Goal: Information Seeking & Learning: Learn about a topic

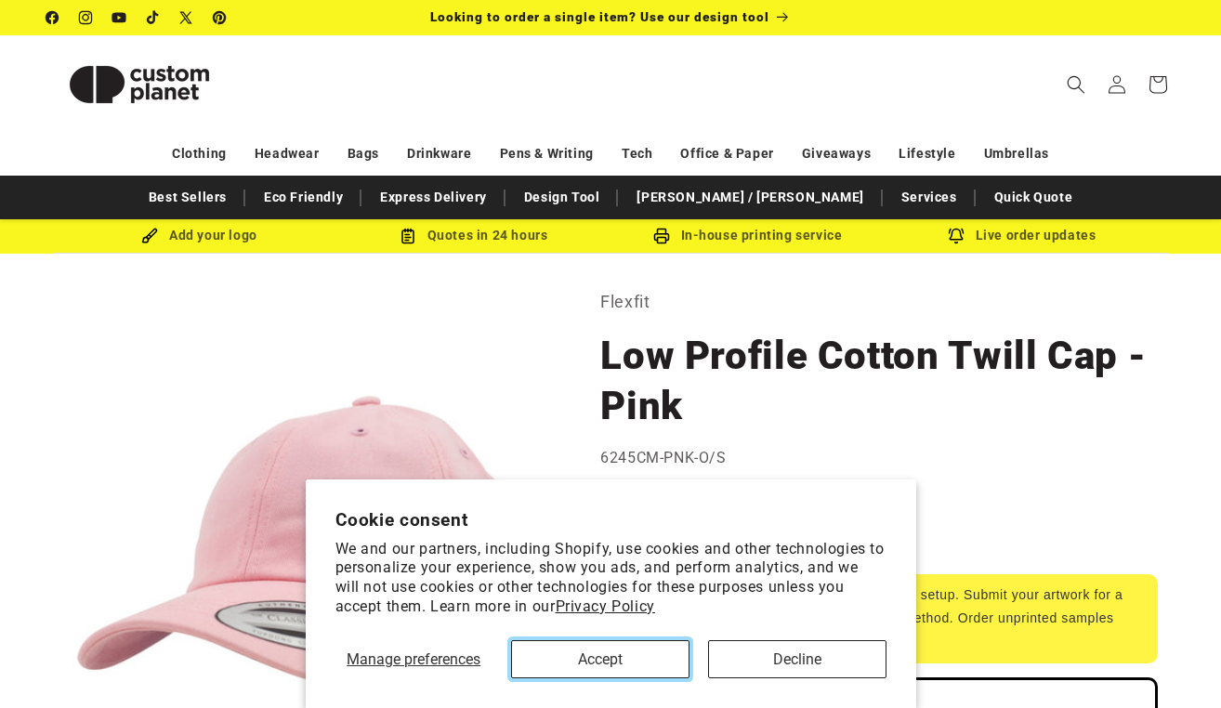
click at [568, 649] on button "Accept" at bounding box center [600, 659] width 178 height 38
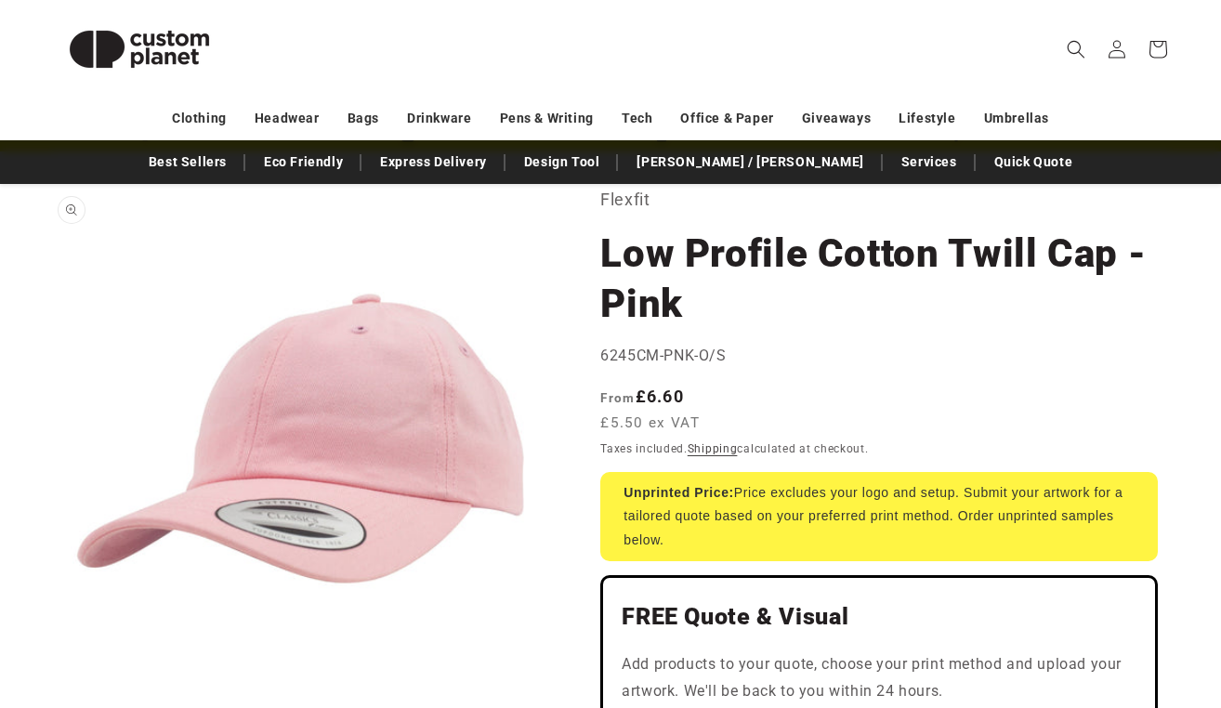
scroll to position [111, 0]
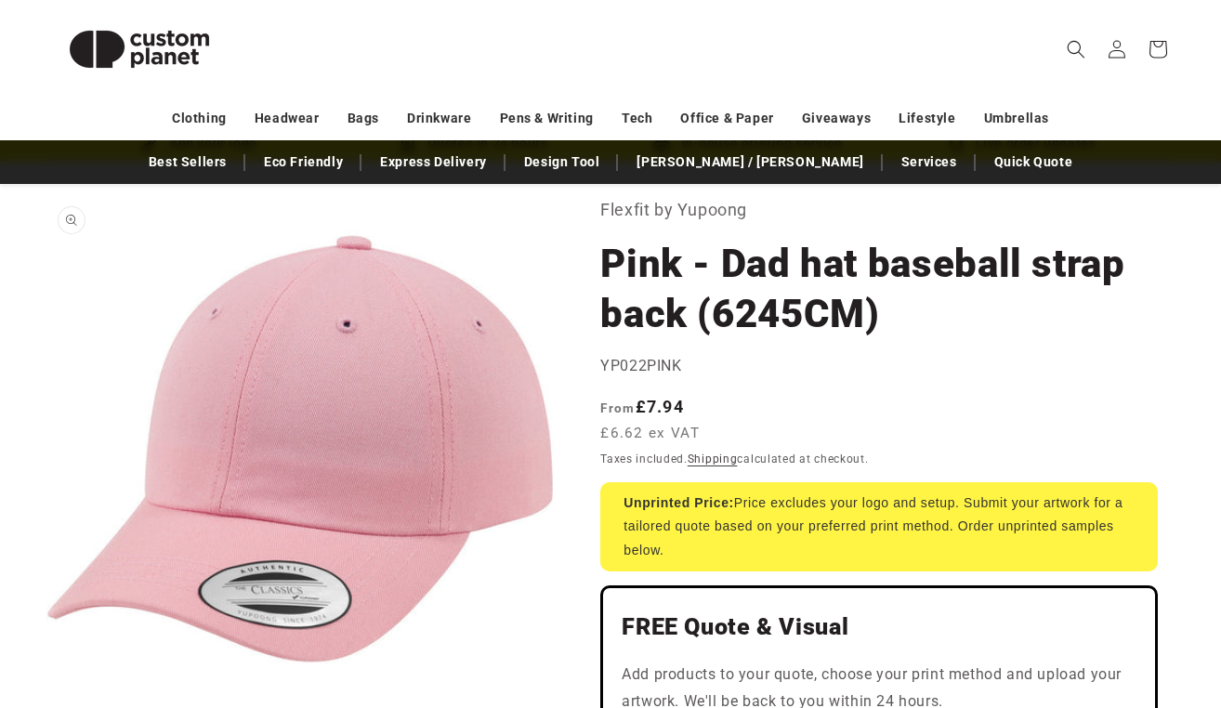
scroll to position [103, 0]
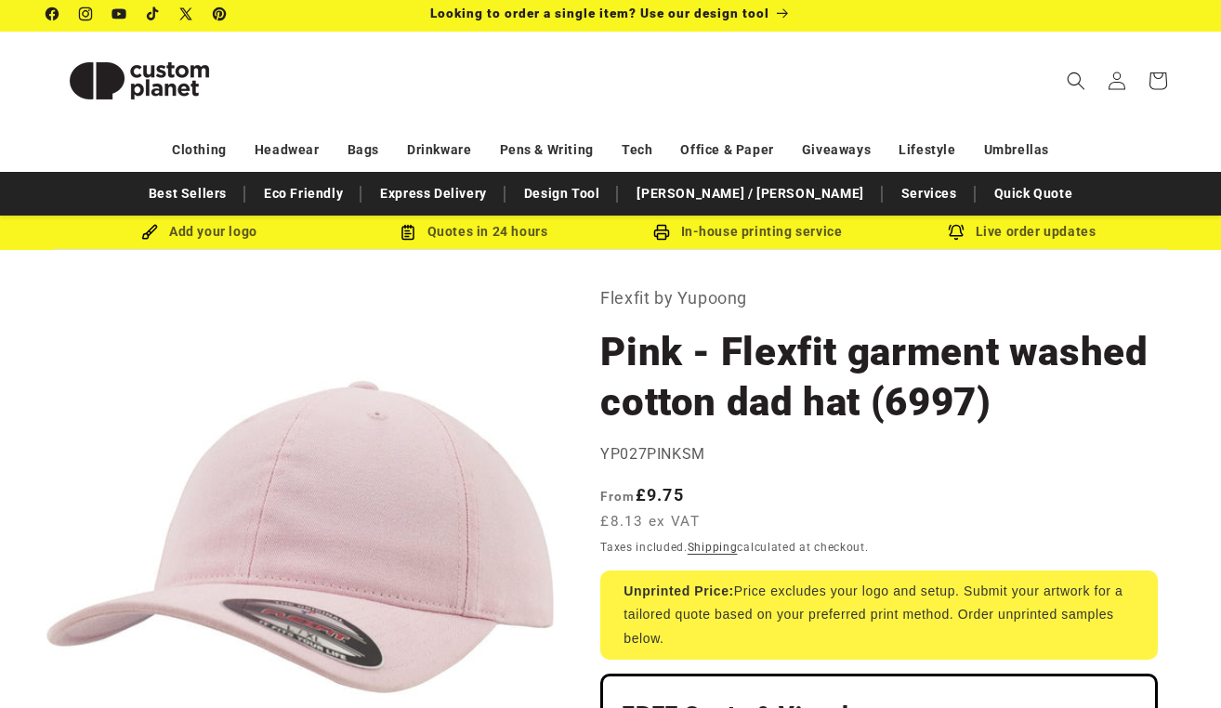
scroll to position [12, 0]
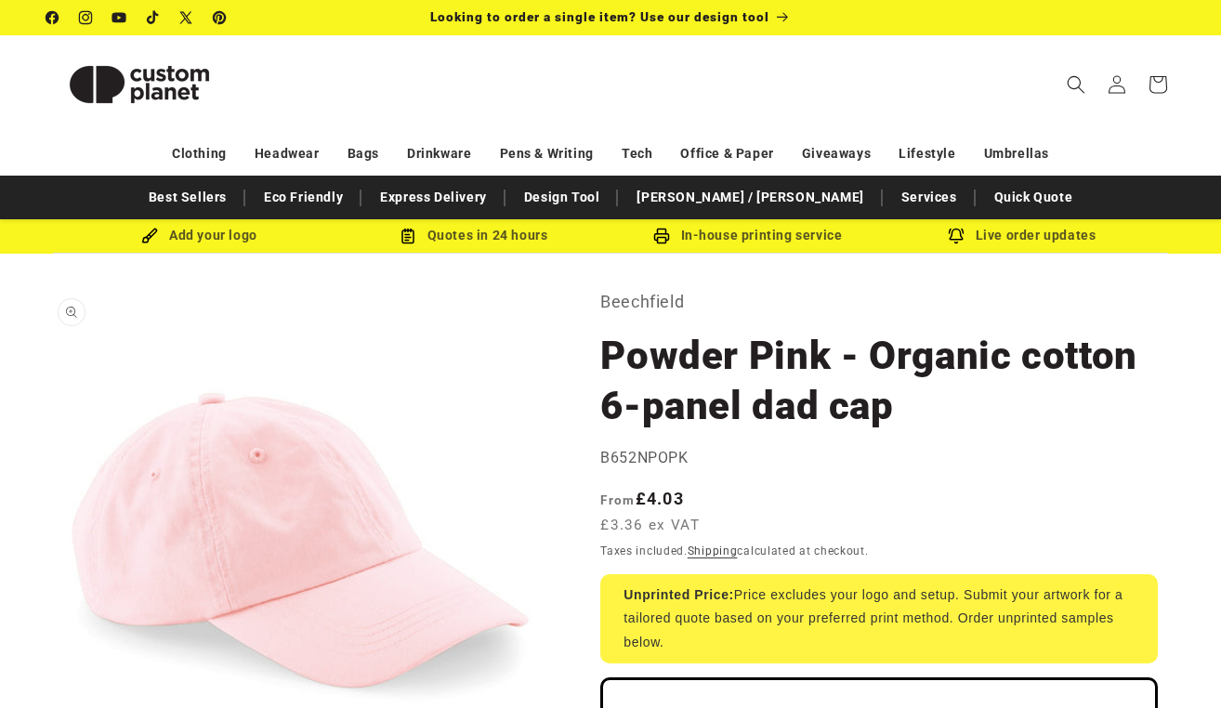
scroll to position [50, 0]
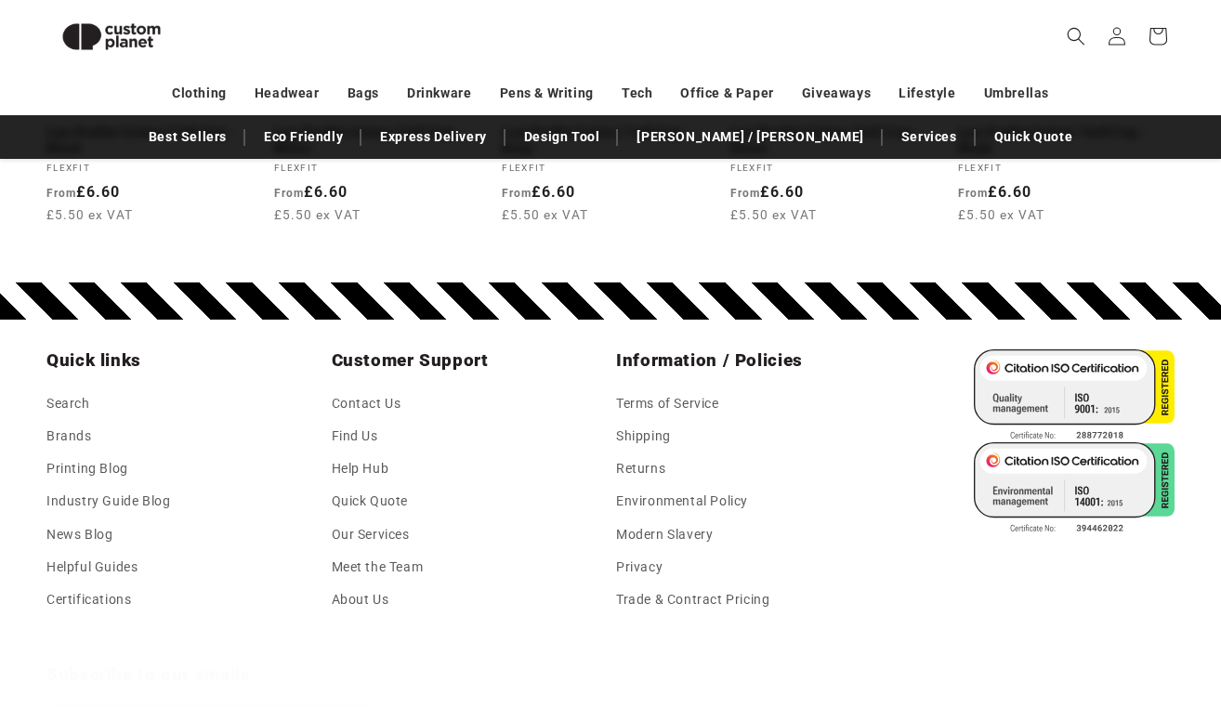
scroll to position [2539, 0]
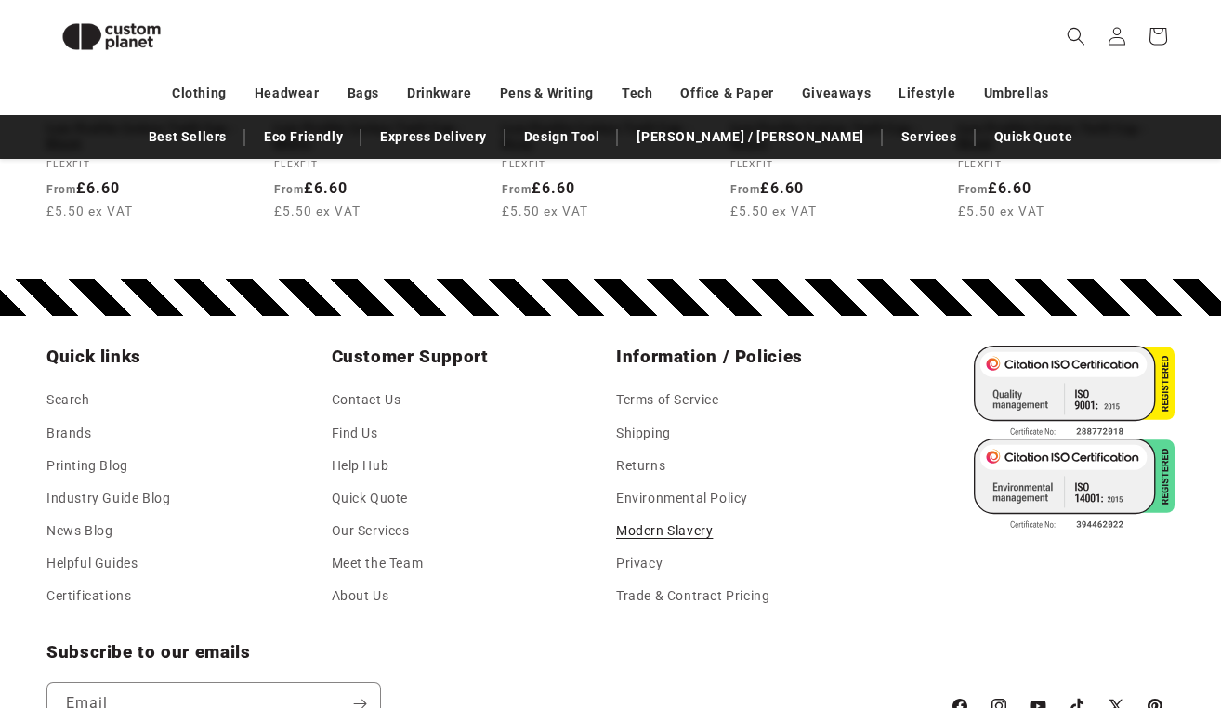
click at [624, 543] on link "Modern Slavery" at bounding box center [664, 531] width 97 height 33
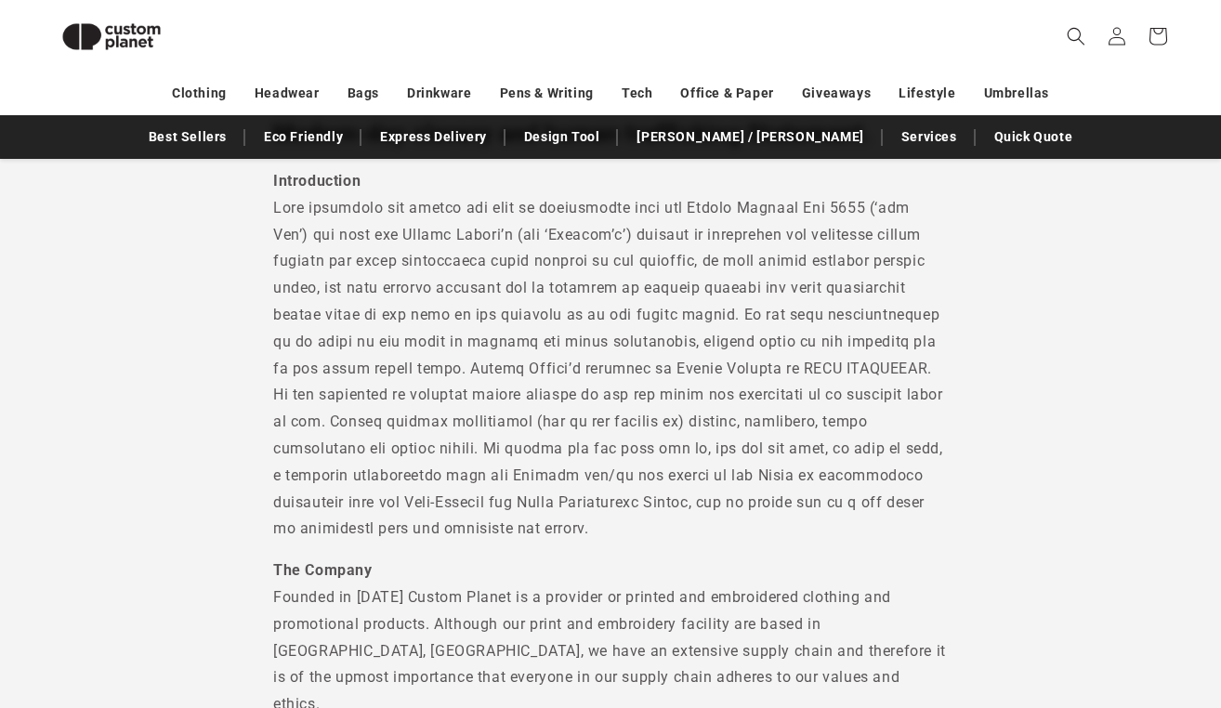
scroll to position [242, 0]
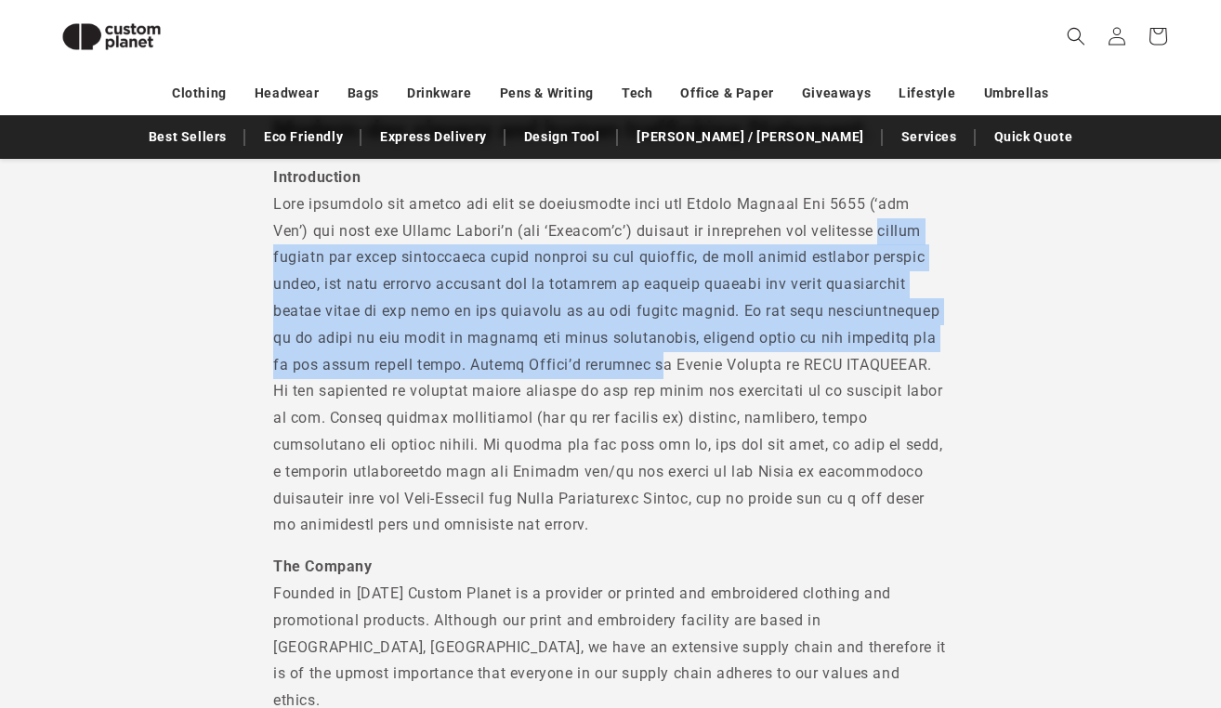
drag, startPoint x: 273, startPoint y: 253, endPoint x: 742, endPoint y: 366, distance: 482.0
click at [742, 366] on p "Introduction" at bounding box center [610, 352] width 675 height 375
click at [500, 311] on p "Introduction" at bounding box center [610, 352] width 675 height 375
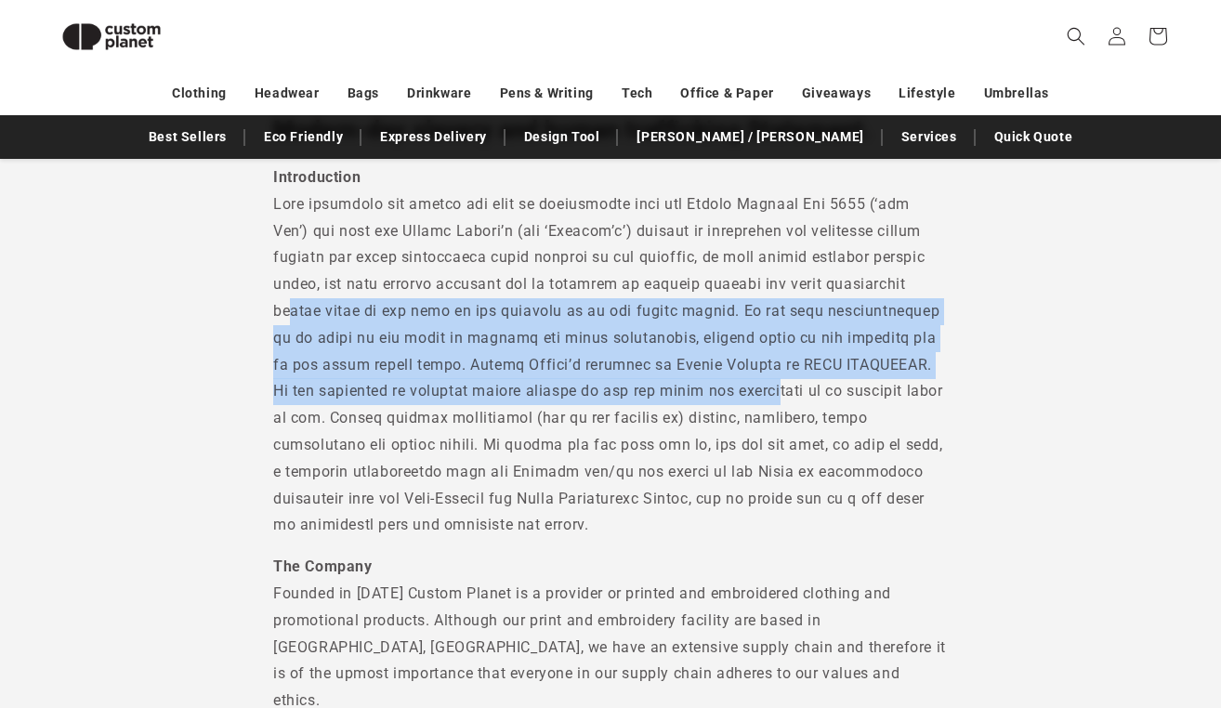
drag, startPoint x: 364, startPoint y: 310, endPoint x: 890, endPoint y: 388, distance: 531.7
click at [889, 388] on p "Introduction" at bounding box center [610, 352] width 675 height 375
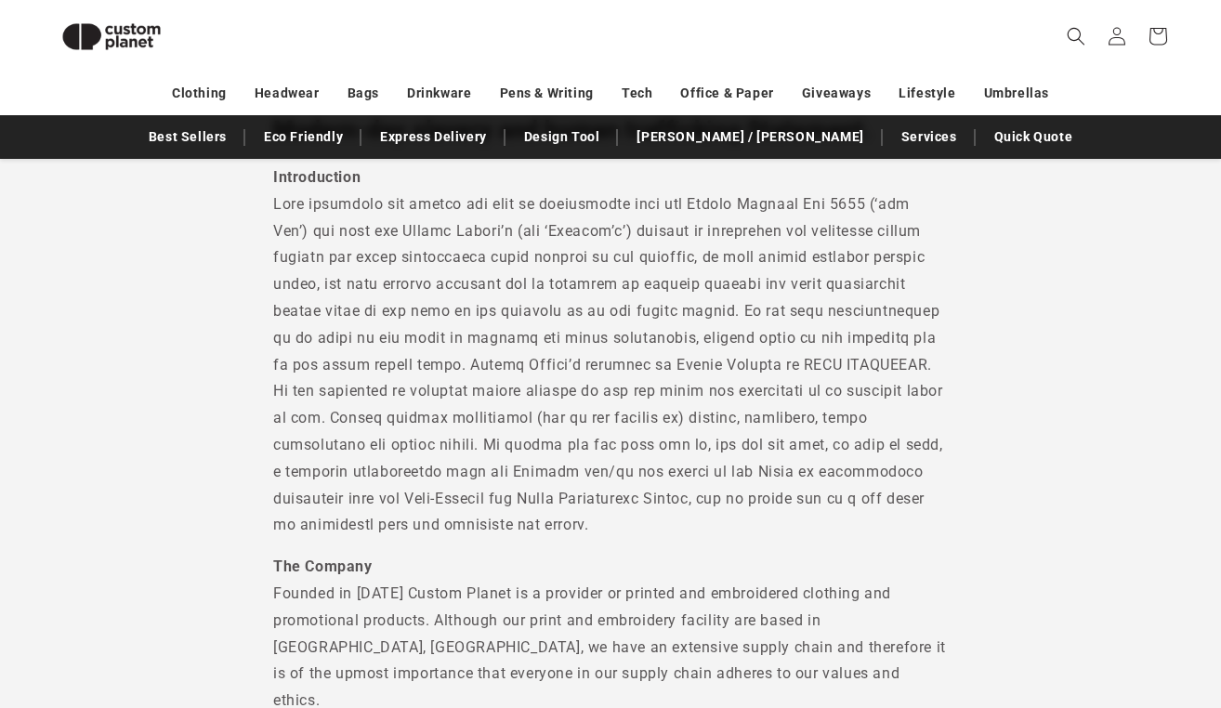
click at [743, 483] on p "Introduction" at bounding box center [610, 352] width 675 height 375
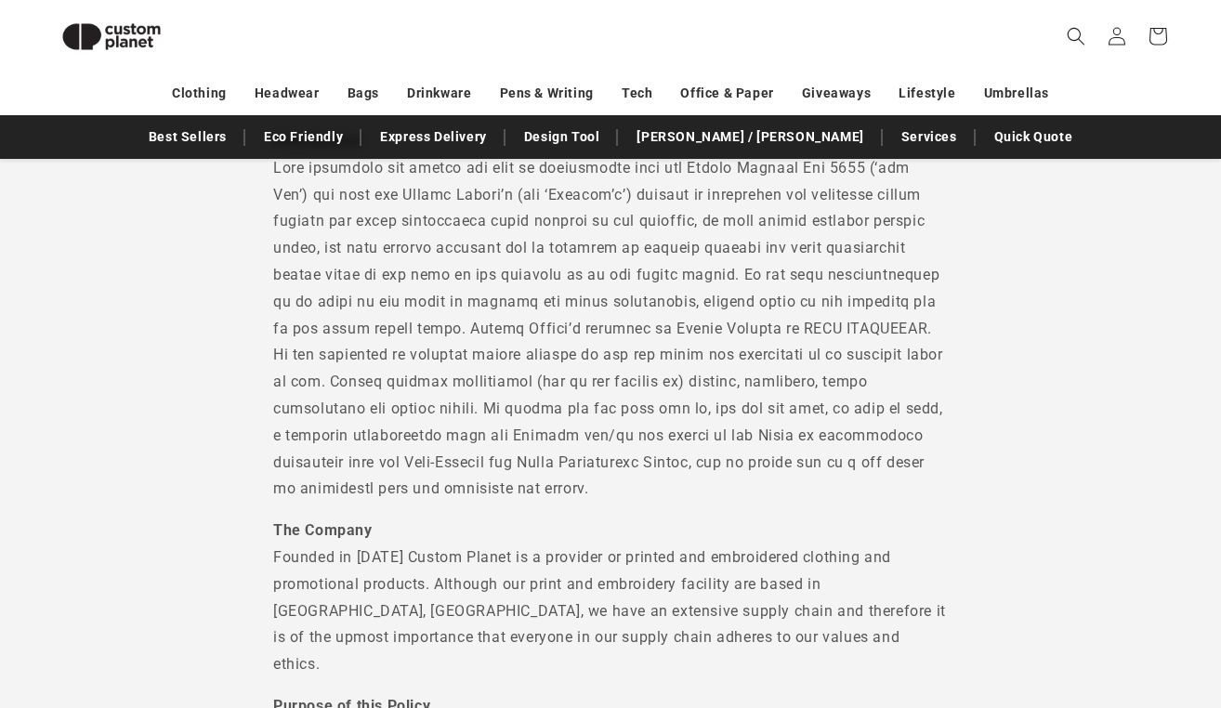
scroll to position [280, 0]
click at [333, 296] on p "Introduction" at bounding box center [610, 313] width 675 height 375
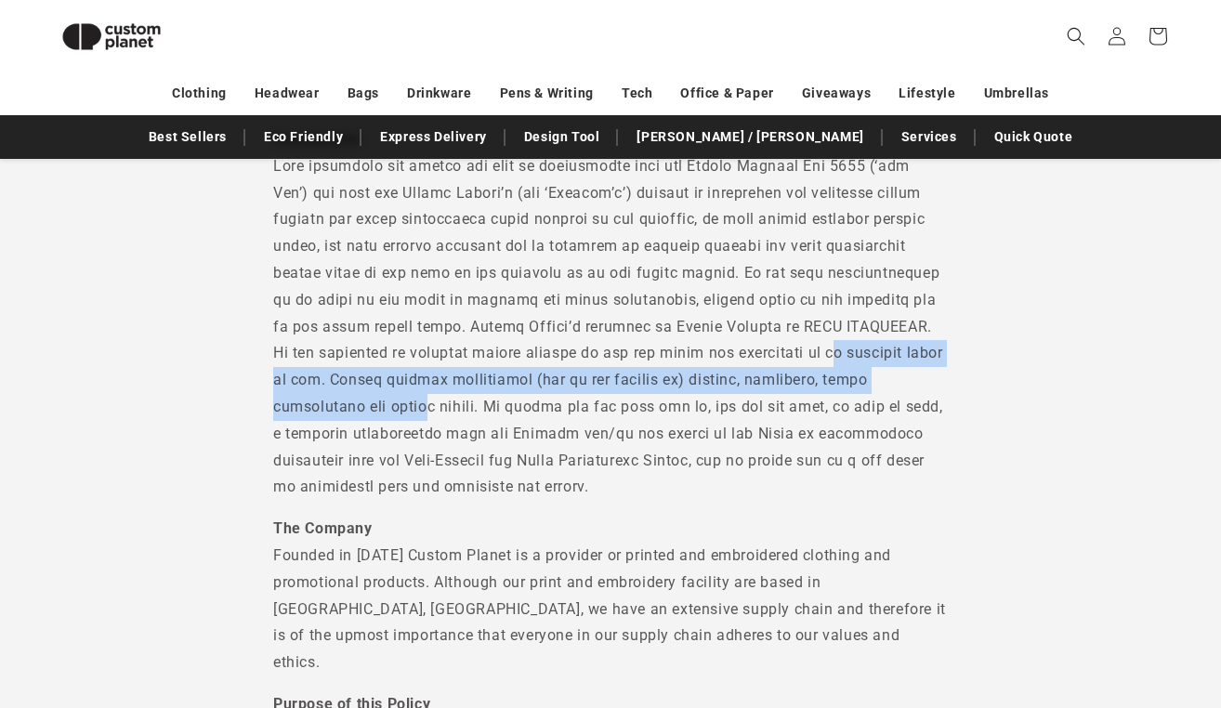
drag, startPoint x: 284, startPoint y: 371, endPoint x: 547, endPoint y: 406, distance: 265.4
click at [546, 406] on p "Introduction" at bounding box center [610, 313] width 675 height 375
click at [547, 406] on p "Introduction" at bounding box center [610, 313] width 675 height 375
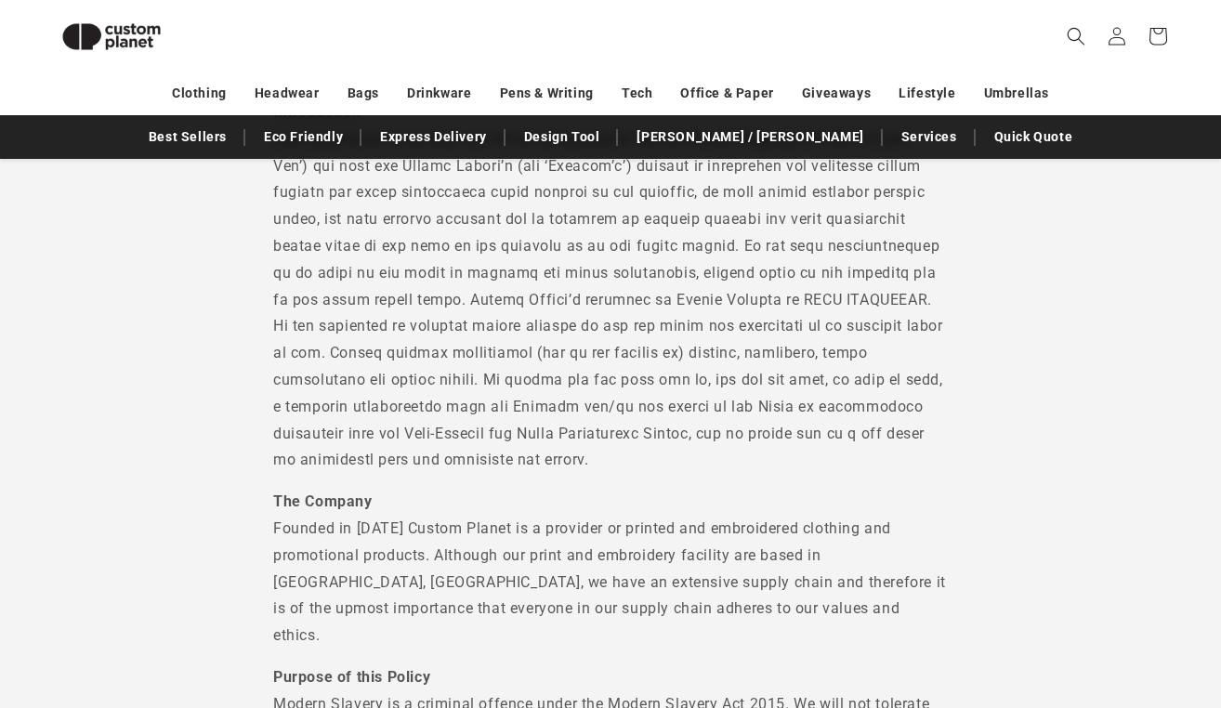
scroll to position [309, 0]
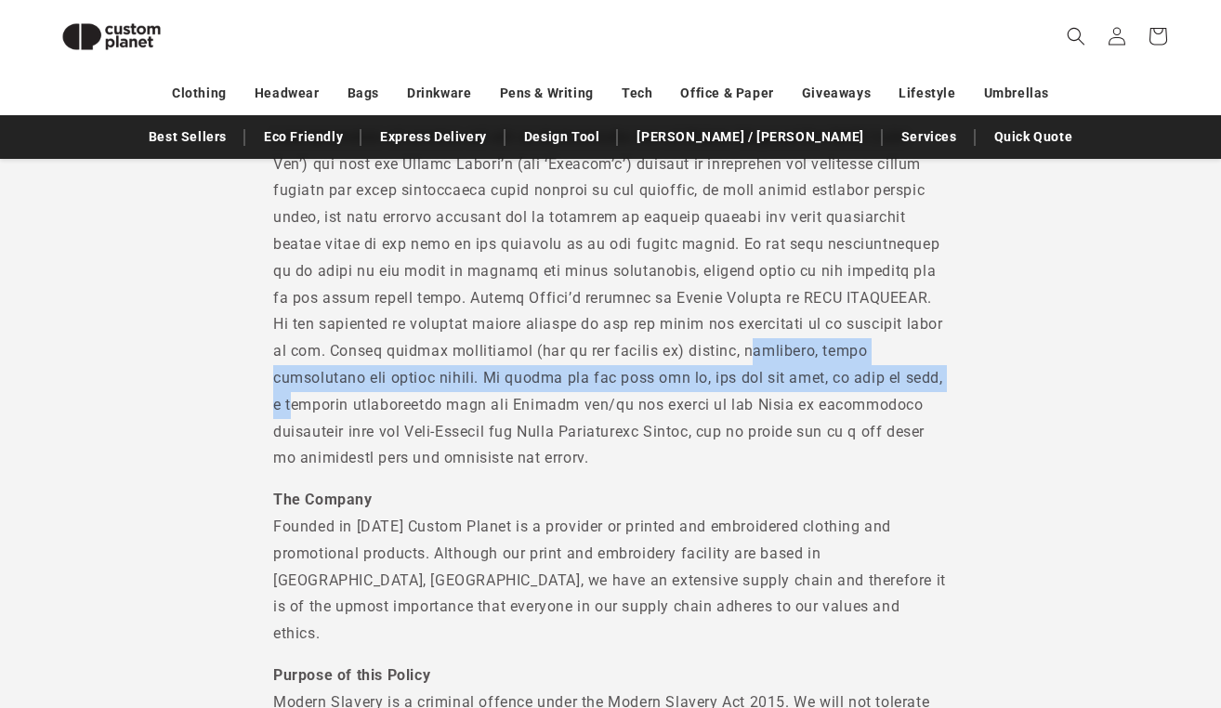
drag, startPoint x: 283, startPoint y: 378, endPoint x: 461, endPoint y: 414, distance: 181.0
click at [452, 411] on p "Introduction" at bounding box center [610, 285] width 675 height 375
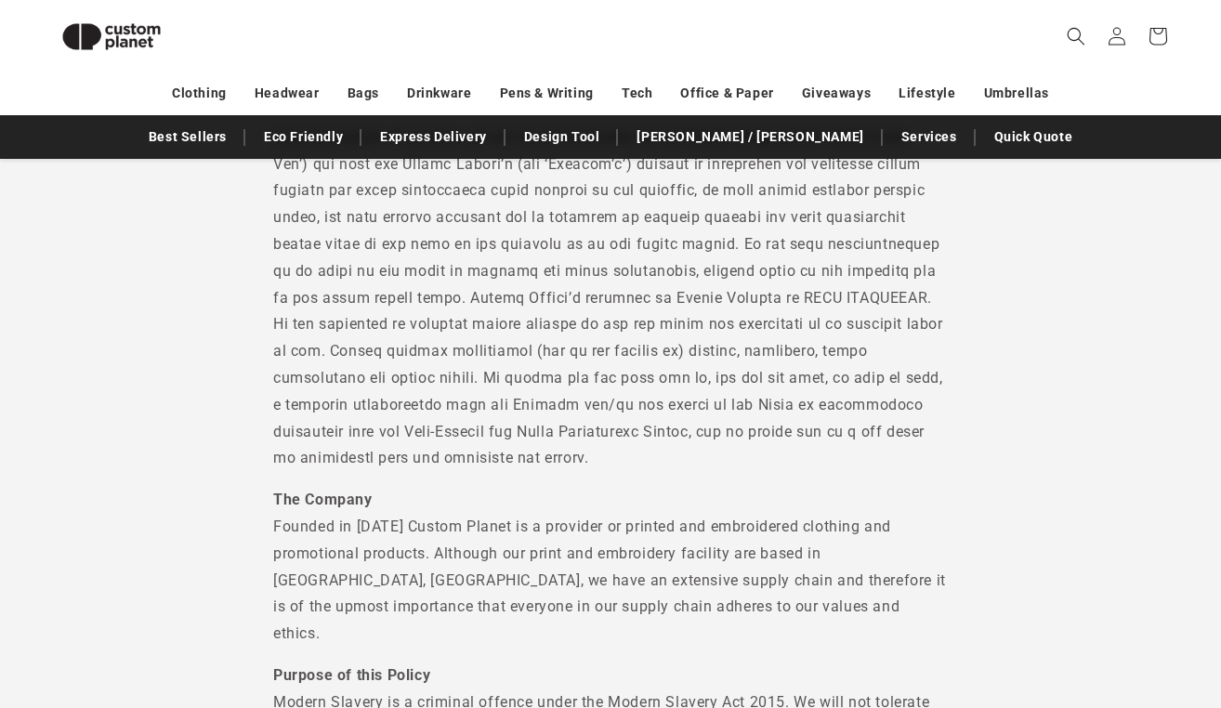
click at [461, 414] on p "Introduction" at bounding box center [610, 285] width 675 height 375
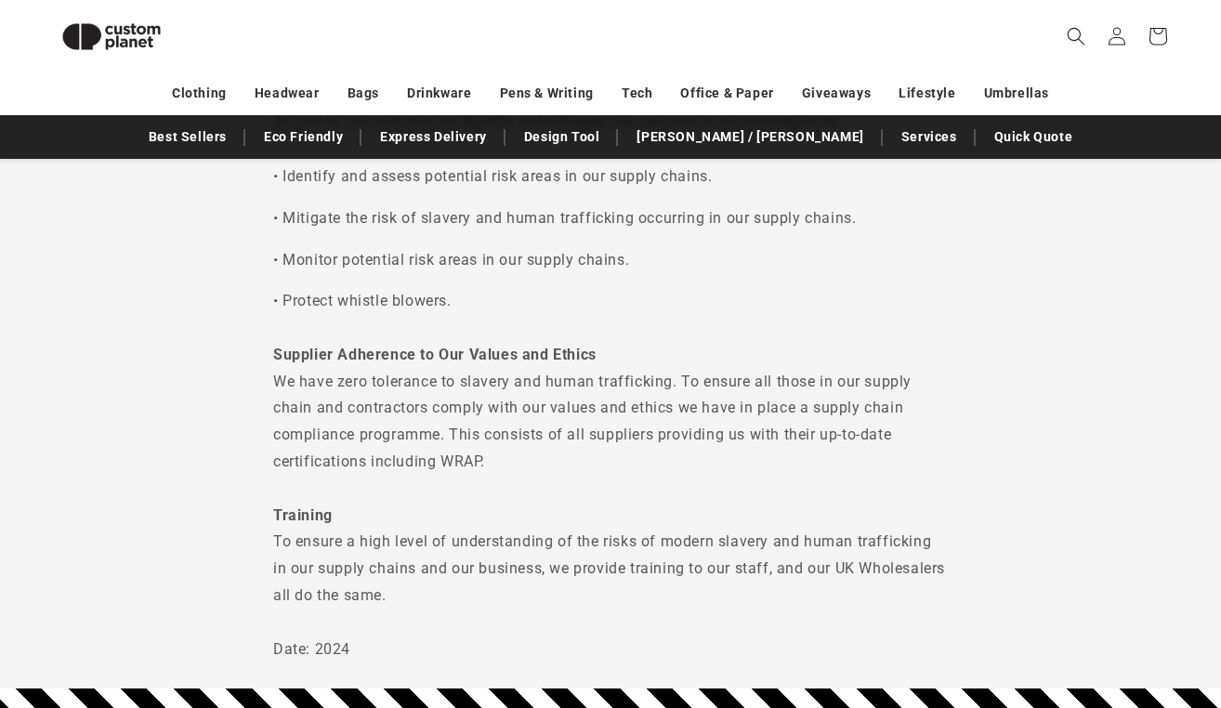
scroll to position [1523, 0]
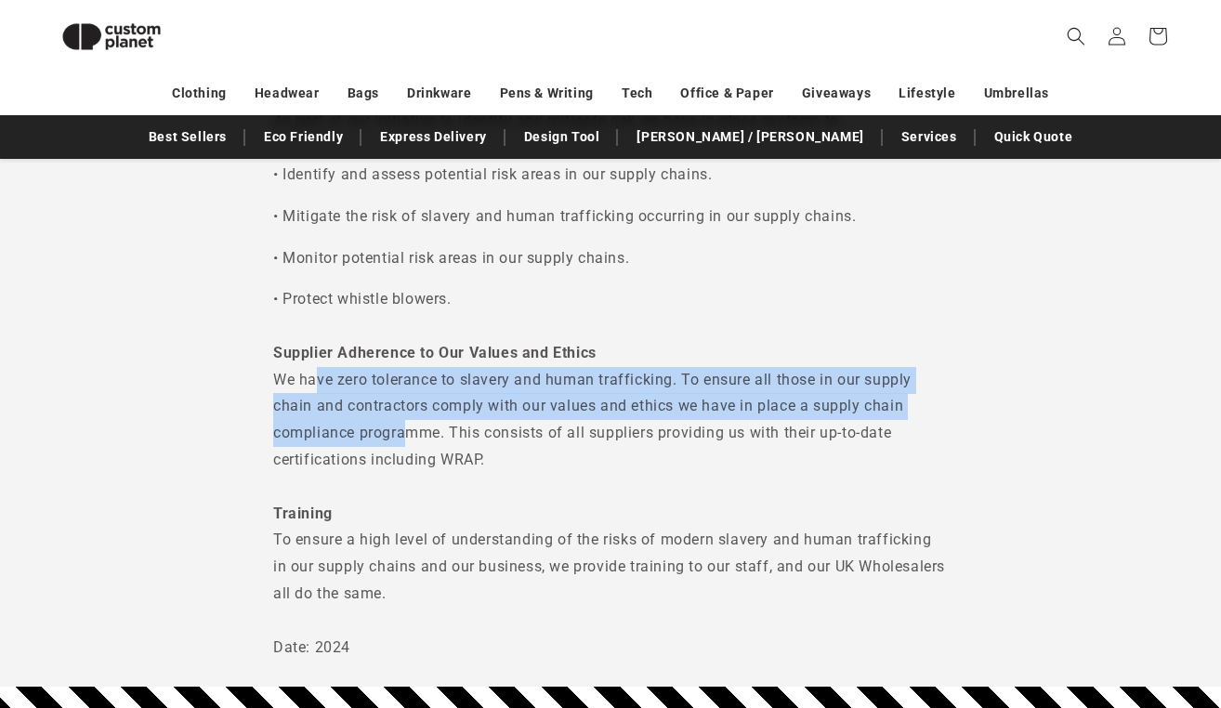
drag, startPoint x: 317, startPoint y: 358, endPoint x: 411, endPoint y: 400, distance: 102.8
click at [410, 400] on span "We have zero tolerance to slavery and human trafficking. To ensure all those in…" at bounding box center [592, 420] width 639 height 98
click at [565, 385] on span "We have zero tolerance to slavery and human trafficking. To ensure all those in…" at bounding box center [592, 420] width 639 height 98
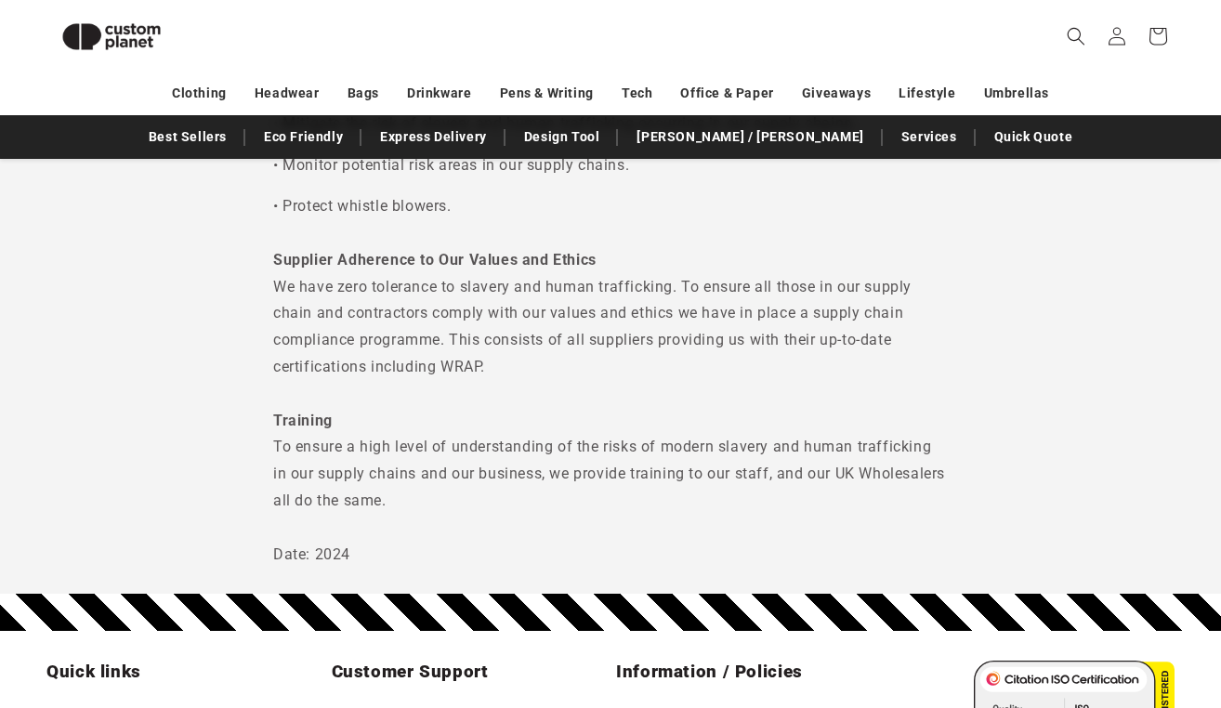
scroll to position [1619, 0]
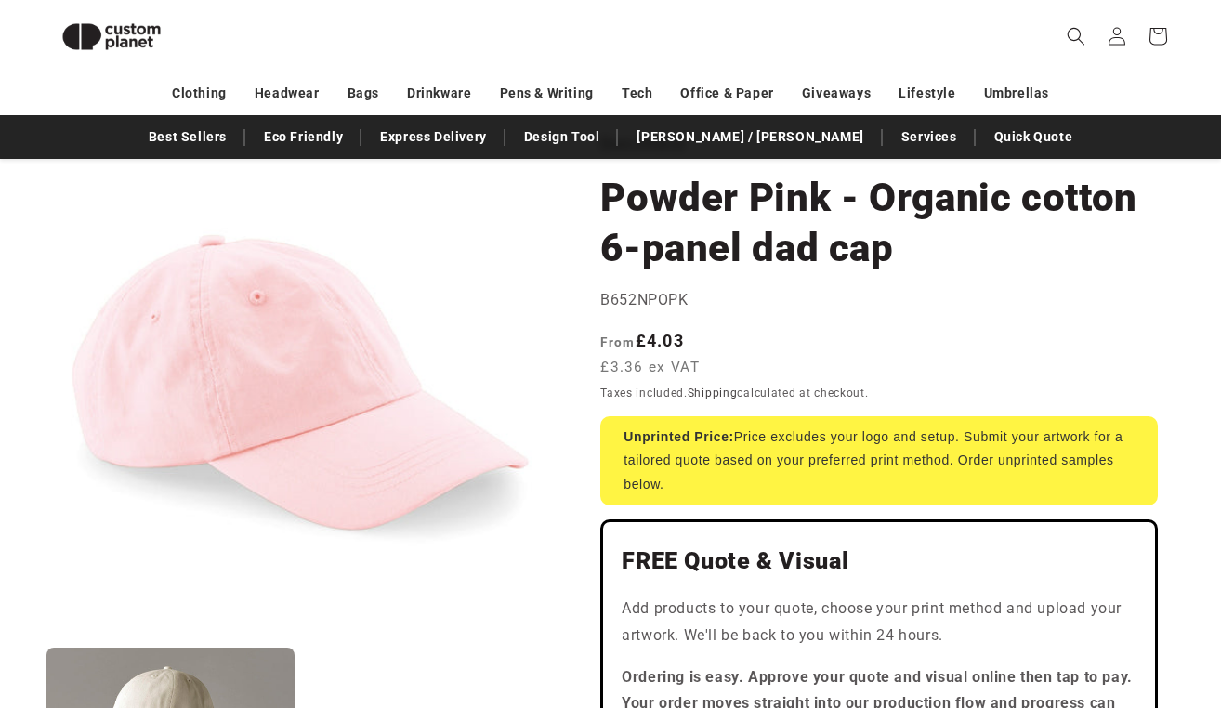
scroll to position [137, 0]
